Goal: Task Accomplishment & Management: Manage account settings

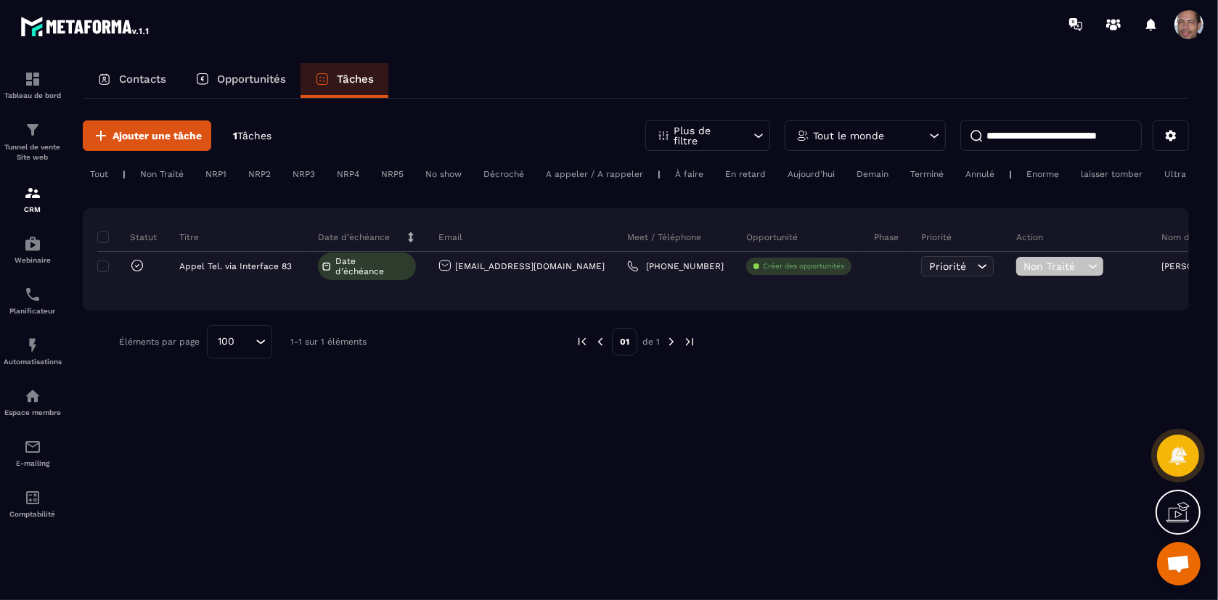
click at [274, 132] on div "Ajouter une tâche 1 Tâches Plus de filtre Tout le monde" at bounding box center [636, 135] width 1106 height 30
click at [267, 136] on span "Tâches" at bounding box center [254, 136] width 34 height 12
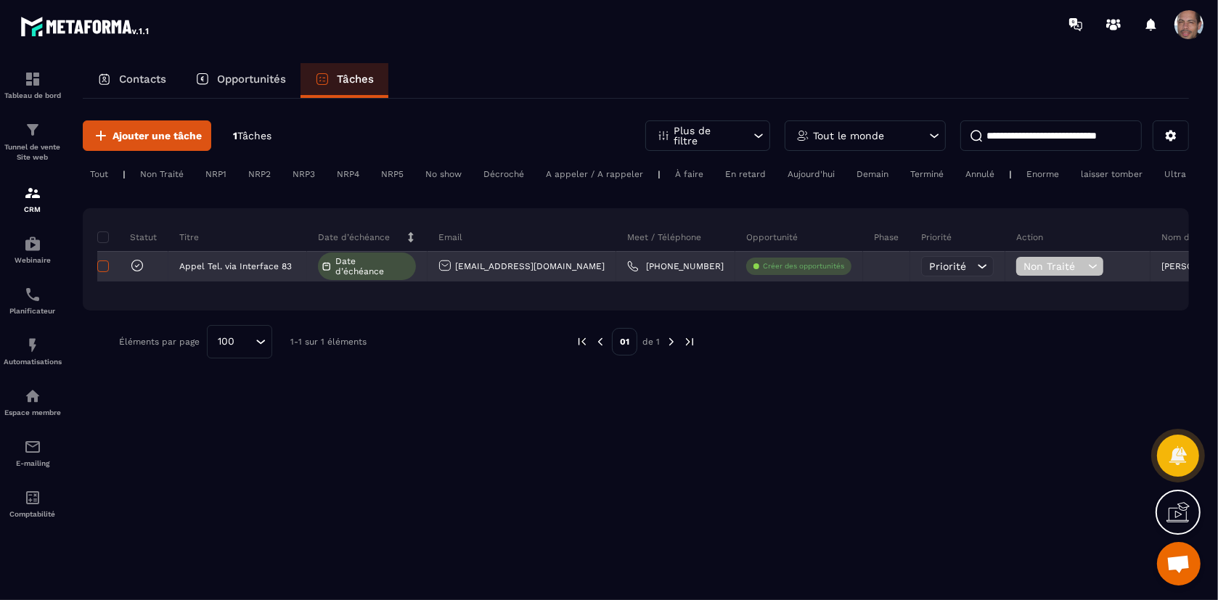
click at [104, 272] on span at bounding box center [103, 267] width 12 height 12
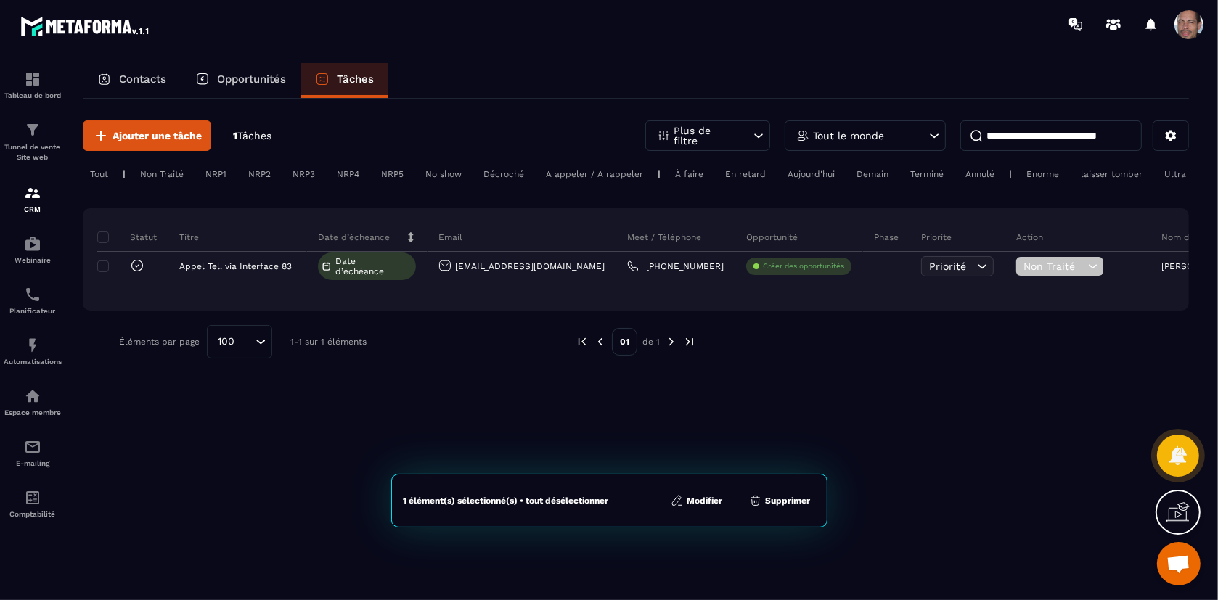
click at [800, 493] on button "Supprimer" at bounding box center [780, 500] width 70 height 15
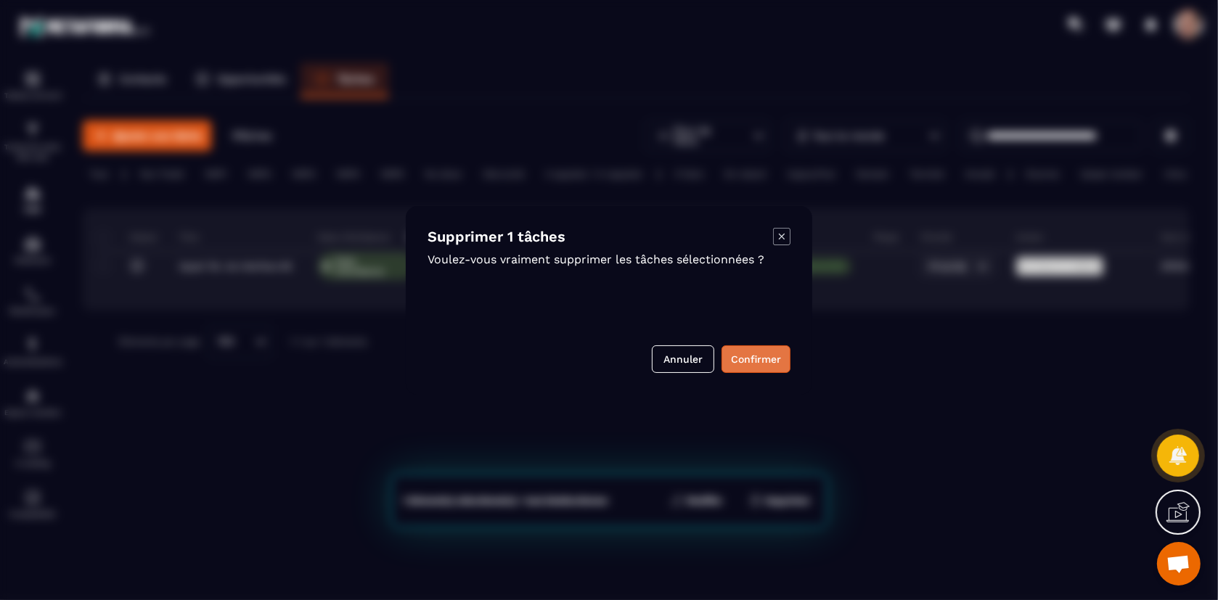
click at [761, 361] on button "Confirmer" at bounding box center [755, 359] width 69 height 28
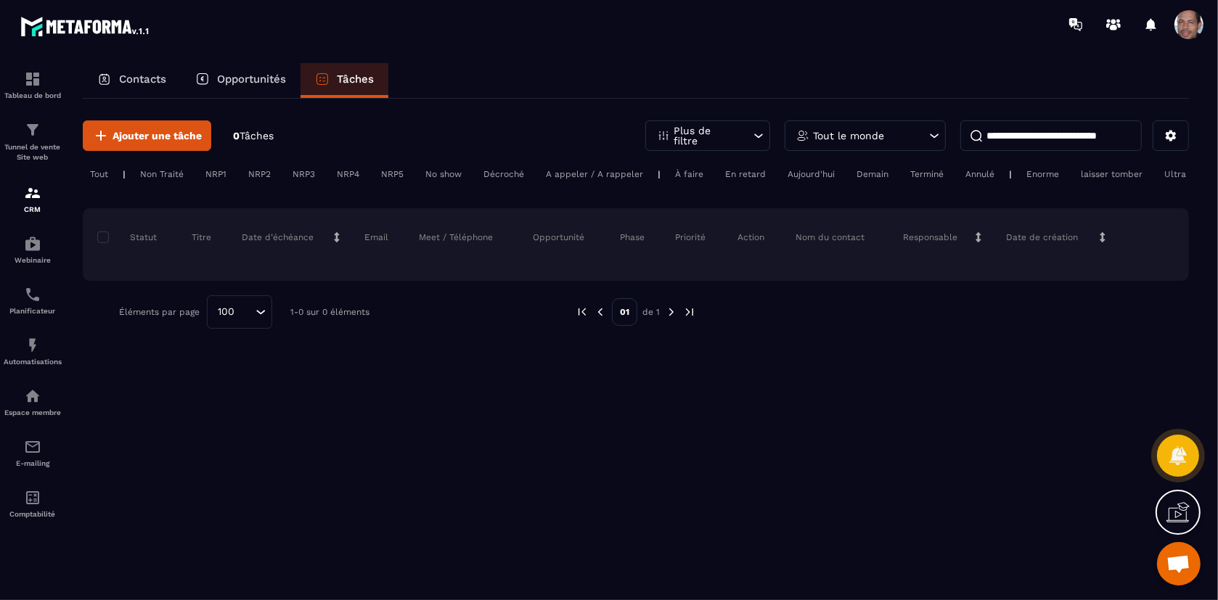
click at [255, 77] on p "Opportunités" at bounding box center [251, 79] width 69 height 13
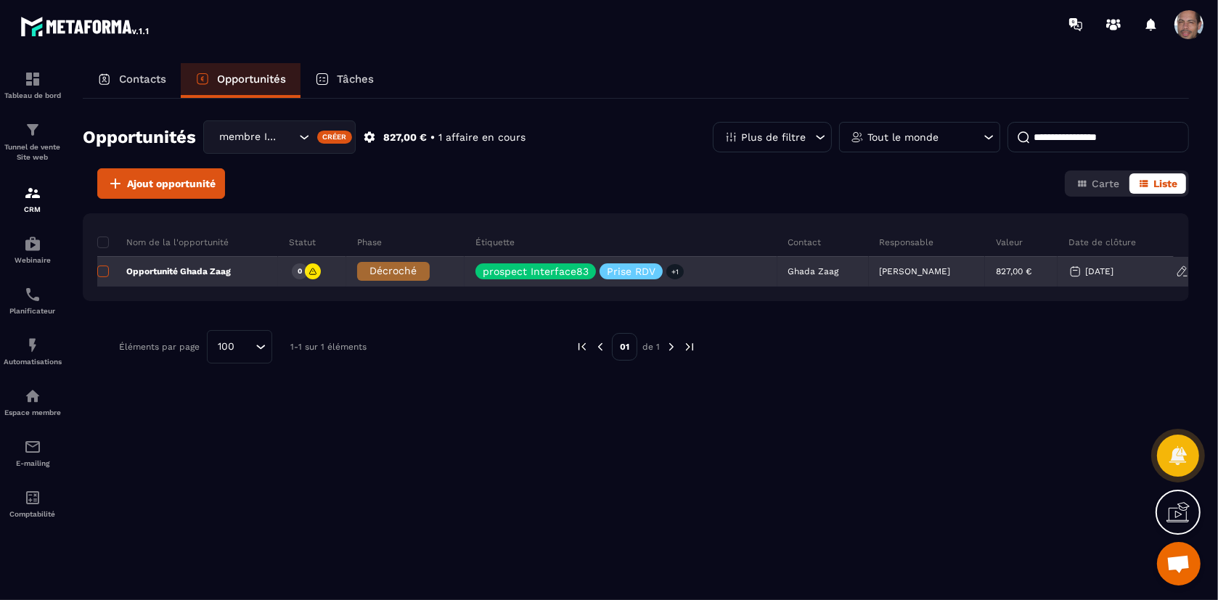
click at [104, 269] on span at bounding box center [103, 272] width 12 height 12
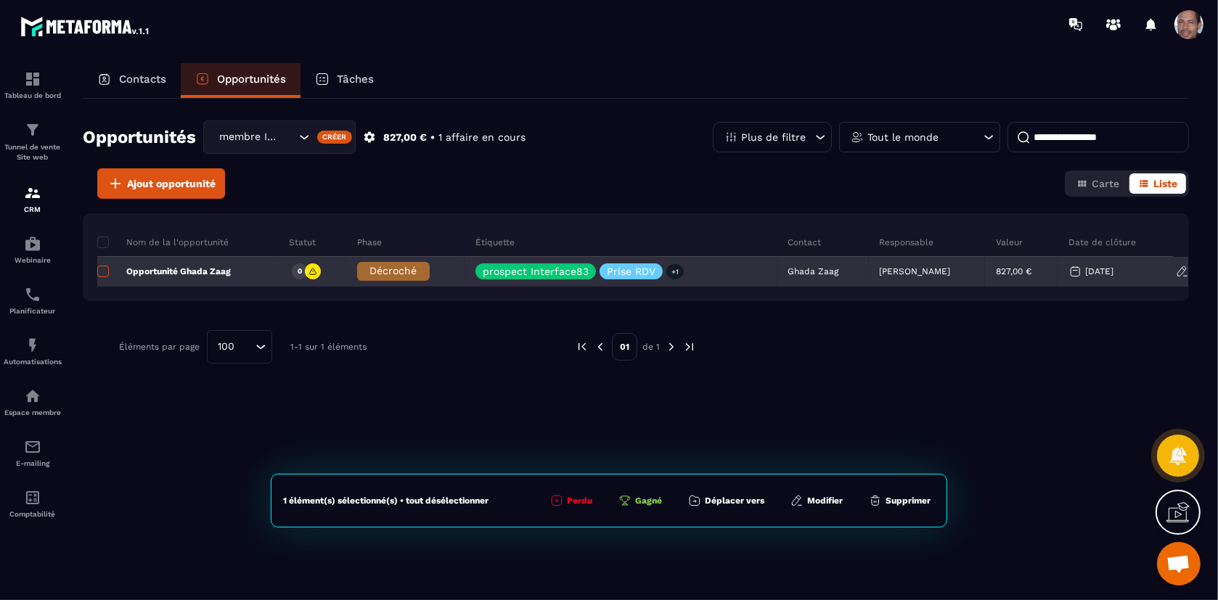
click at [104, 269] on span at bounding box center [103, 272] width 12 height 12
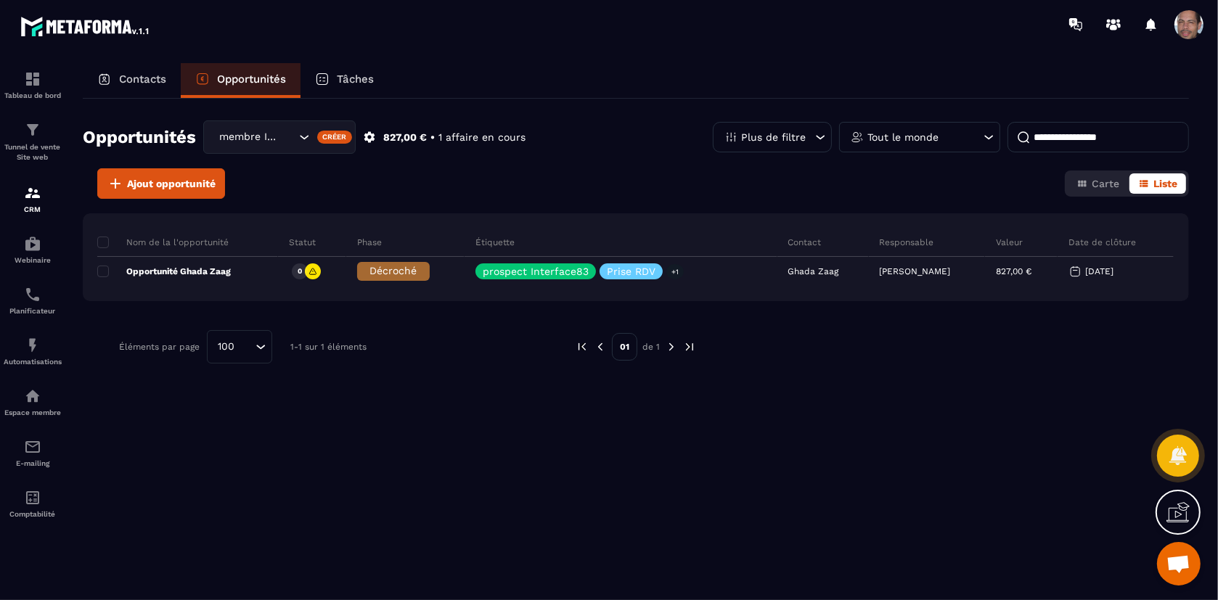
click at [368, 75] on p "Tâches" at bounding box center [355, 79] width 37 height 13
